Goal: Navigation & Orientation: Understand site structure

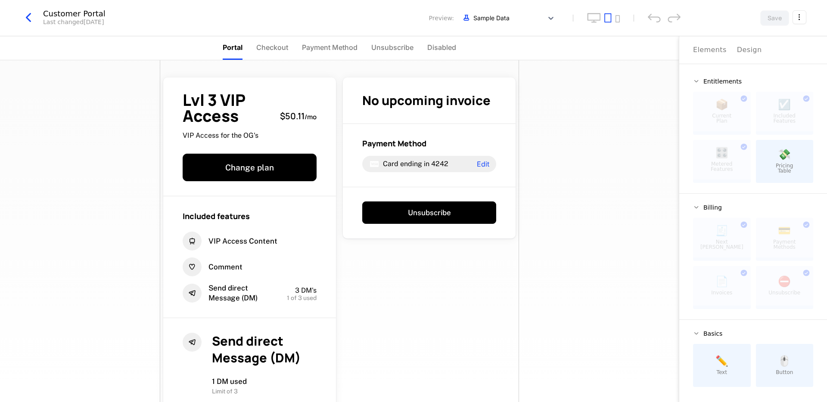
drag, startPoint x: 4, startPoint y: 18, endPoint x: 11, endPoint y: 16, distance: 7.0
click at [9, 17] on div "Customer Portal Last changed [DATE] Preview: Sample Data Save" at bounding box center [413, 18] width 827 height 36
click at [26, 16] on icon "button" at bounding box center [29, 18] width 16 height 16
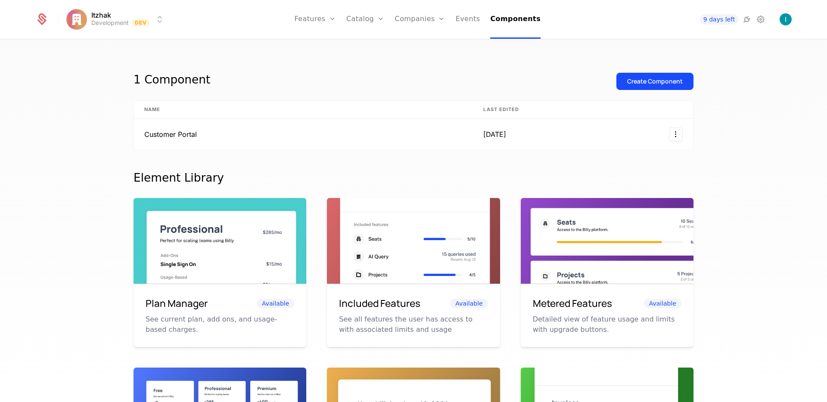
click at [94, 22] on html "Itzhak Development Dev Features Features Flags Catalog Plans Add Ons Credits Co…" at bounding box center [413, 201] width 827 height 402
click at [101, 20] on html "Itzhak Development Dev Features Features Flags Catalog Plans Add Ons Credits Co…" at bounding box center [413, 201] width 827 height 402
click at [292, 16] on nav "Features Features Flags Catalog Plans Add Ons Credits Configuration Companies C…" at bounding box center [417, 19] width 491 height 39
click at [323, 19] on link "Features" at bounding box center [315, 19] width 41 height 39
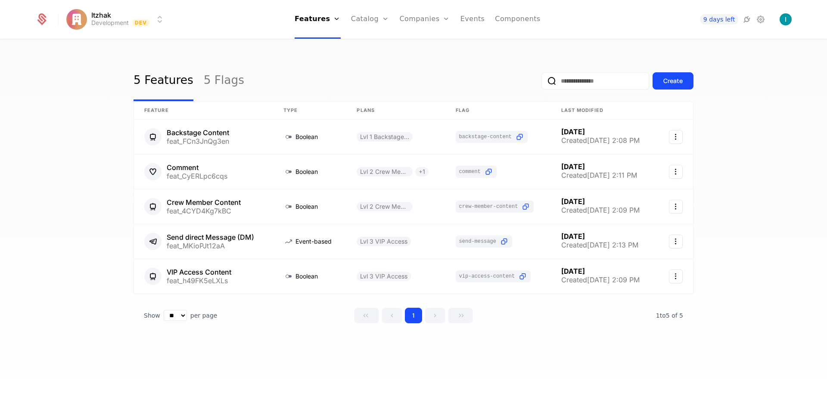
click at [420, 59] on link "Users" at bounding box center [430, 56] width 40 height 7
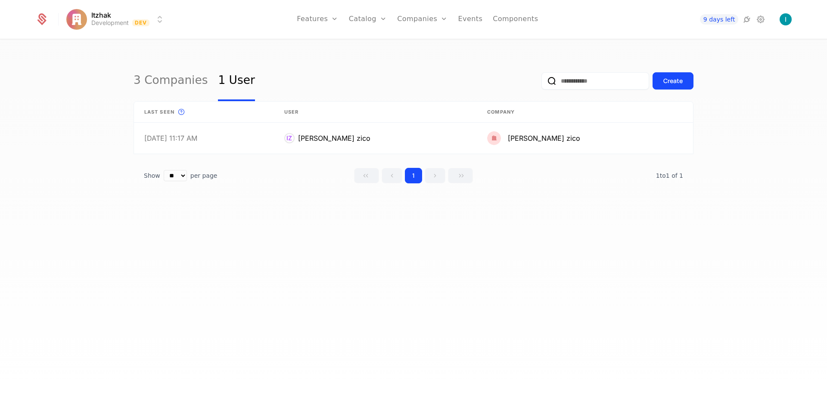
click at [166, 74] on link "3 Companies" at bounding box center [171, 81] width 74 height 40
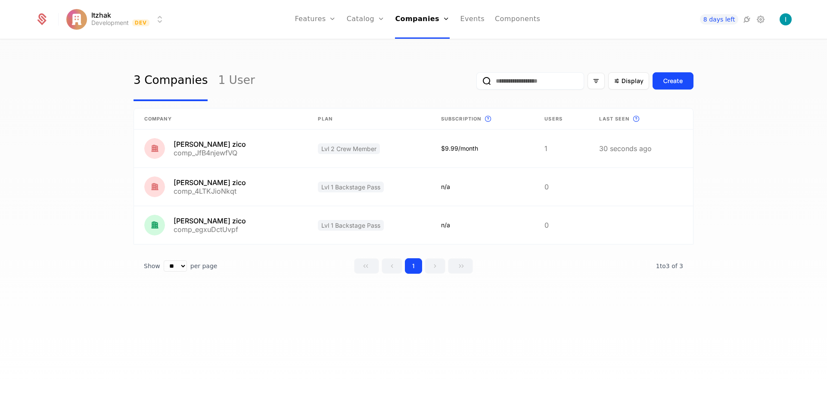
click at [367, 44] on link "Plans" at bounding box center [379, 42] width 44 height 7
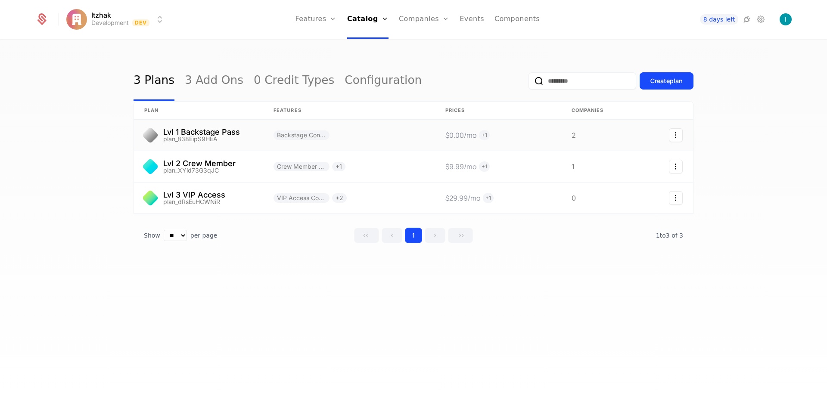
click at [193, 133] on link at bounding box center [198, 135] width 129 height 31
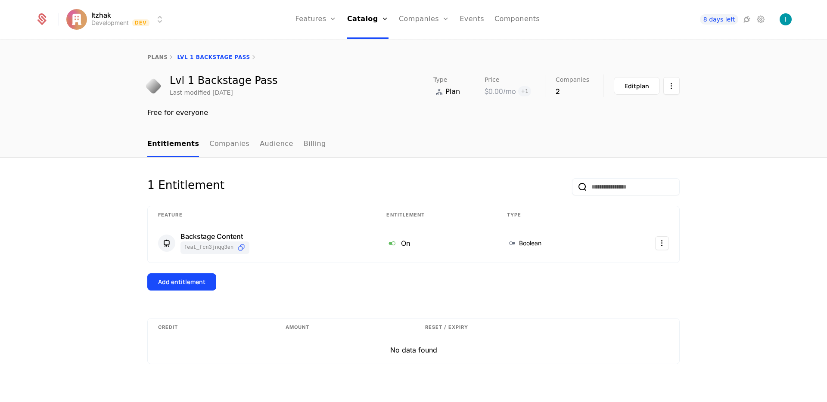
click at [411, 21] on link "Companies" at bounding box center [424, 19] width 50 height 39
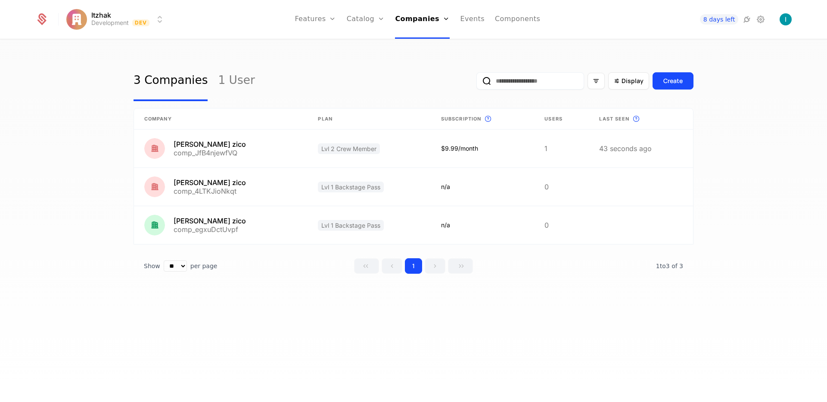
click at [326, 45] on link "Features" at bounding box center [325, 42] width 40 height 7
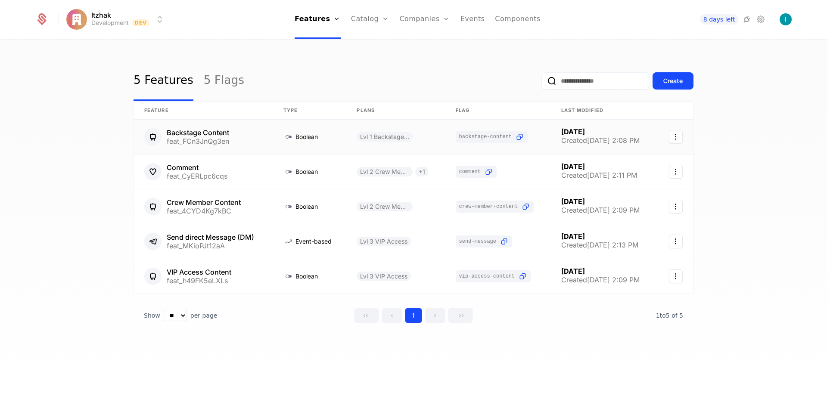
click at [207, 130] on link at bounding box center [203, 137] width 139 height 34
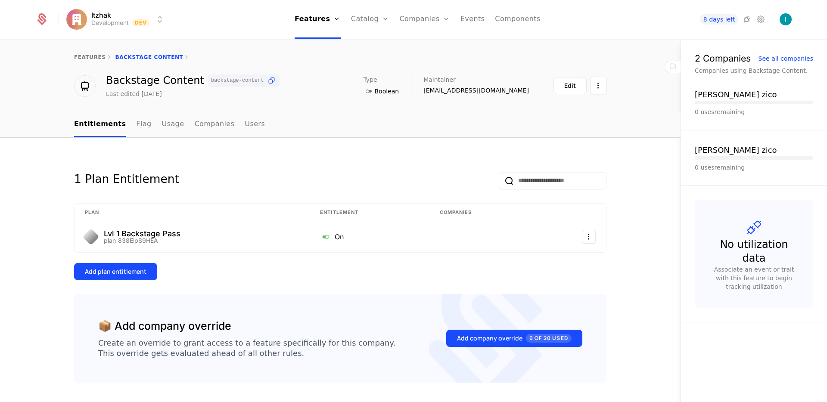
click at [267, 81] on icon at bounding box center [271, 80] width 9 height 9
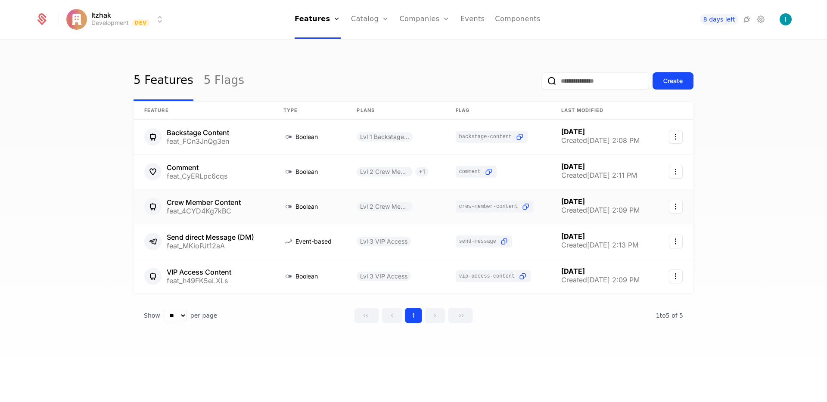
click at [221, 202] on link at bounding box center [203, 206] width 139 height 34
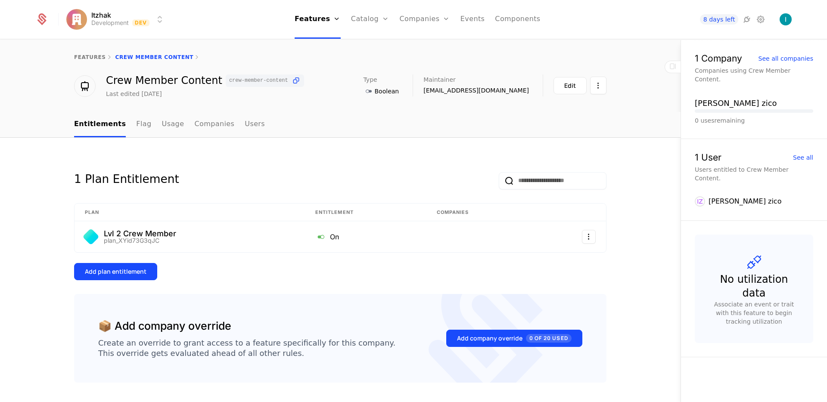
click at [292, 80] on icon at bounding box center [296, 80] width 9 height 9
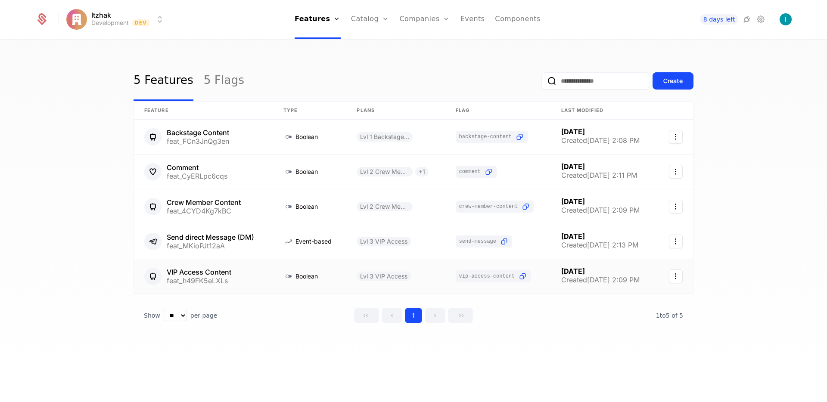
click at [197, 272] on link at bounding box center [203, 276] width 139 height 34
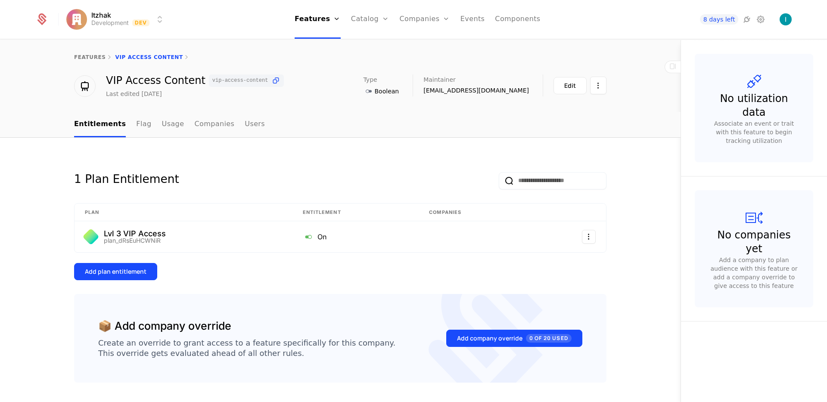
click at [271, 81] on icon at bounding box center [275, 80] width 9 height 9
